Goal: Find specific page/section: Find specific page/section

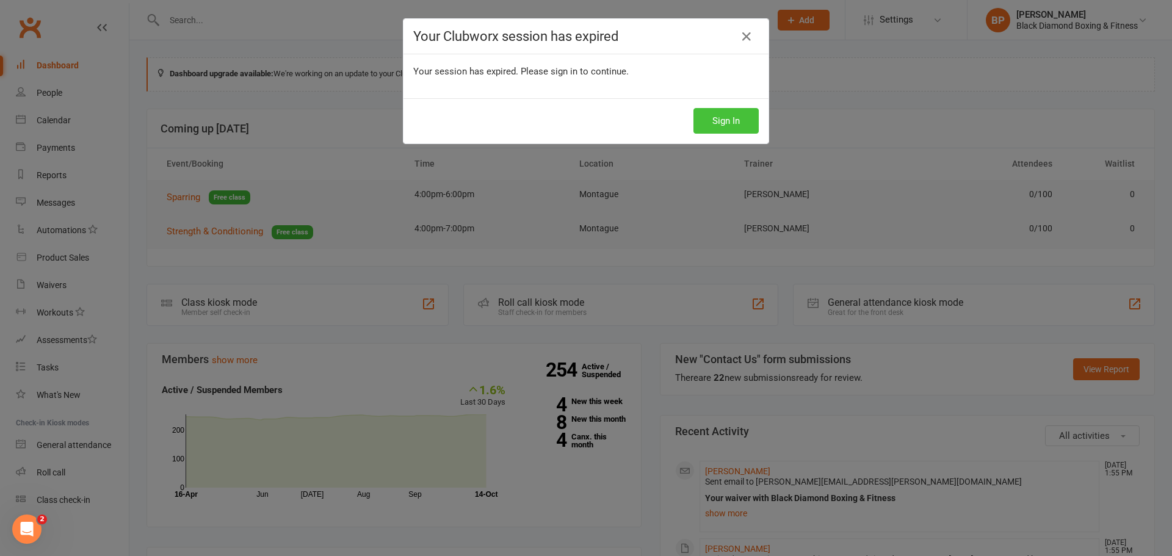
click at [710, 130] on button "Sign In" at bounding box center [725, 121] width 65 height 26
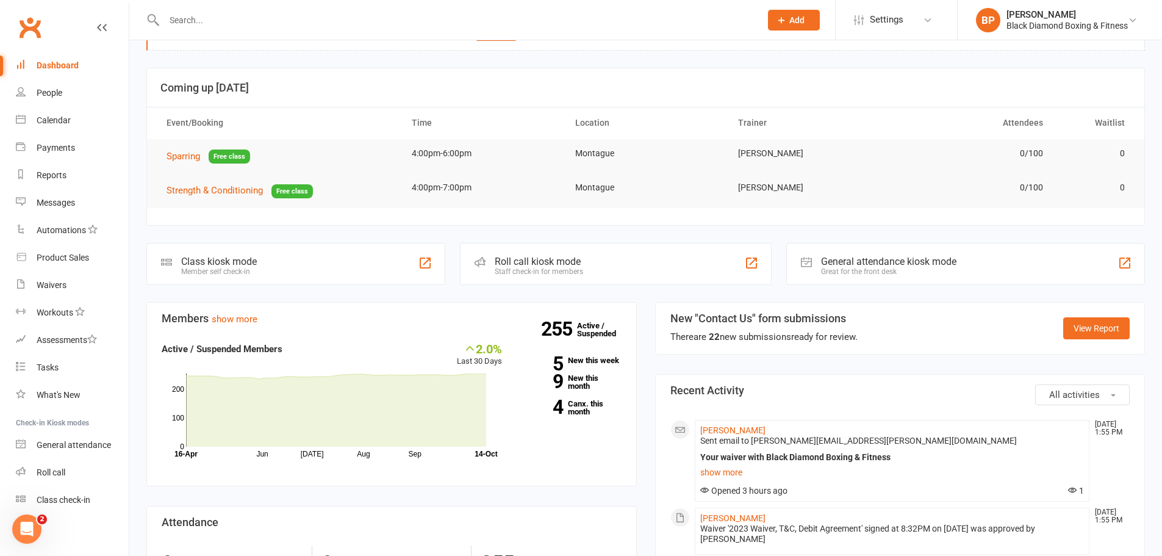
scroll to position [61, 0]
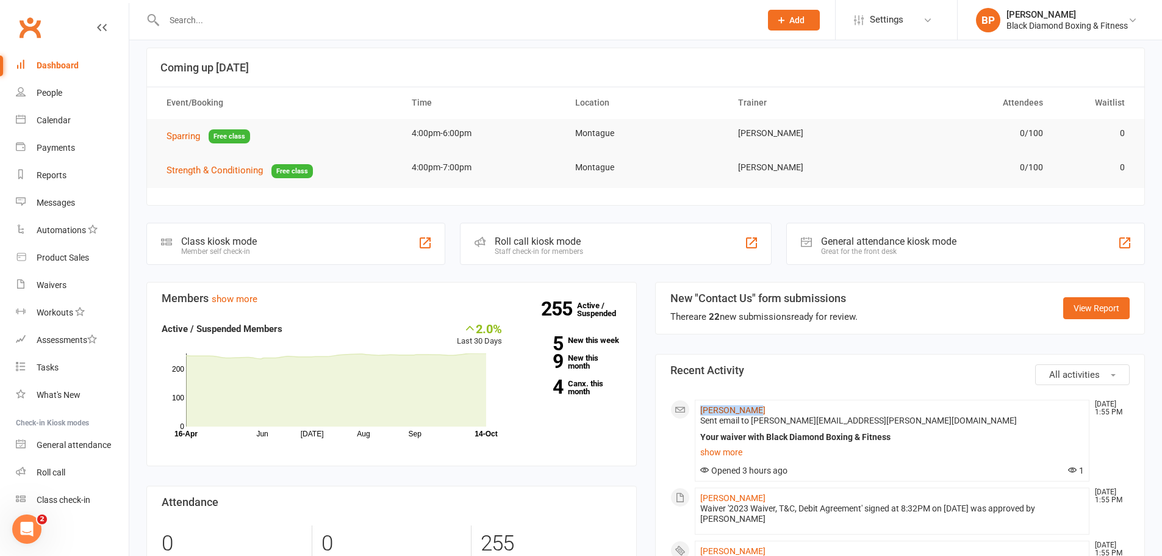
drag, startPoint x: 751, startPoint y: 411, endPoint x: 705, endPoint y: 405, distance: 46.3
click at [702, 405] on li "Paul O'Toole Oct 14, 1:55 PM Sent email to Paul.b.otoole@gmail.com Your waiver …" at bounding box center [892, 441] width 395 height 82
copy link "[PERSON_NAME]"
